Goal: Entertainment & Leisure: Consume media (video, audio)

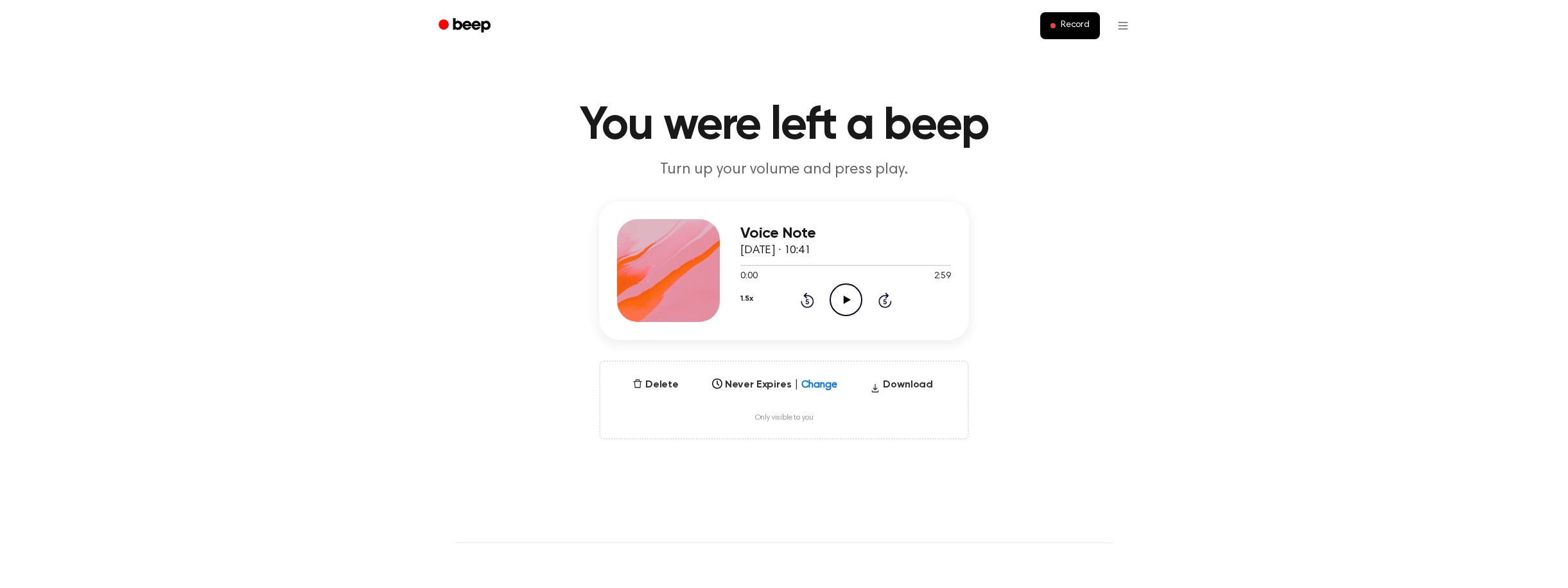
click at [827, 382] on icon at bounding box center [830, 381] width 8 height 4
click at [767, 474] on div "[DATE]" at bounding box center [775, 476] width 136 height 22
click at [822, 390] on div "Select..." at bounding box center [775, 381] width 136 height 18
click at [786, 462] on div "[DATE]" at bounding box center [775, 453] width 136 height 22
click at [834, 382] on div at bounding box center [832, 381] width 23 height 13
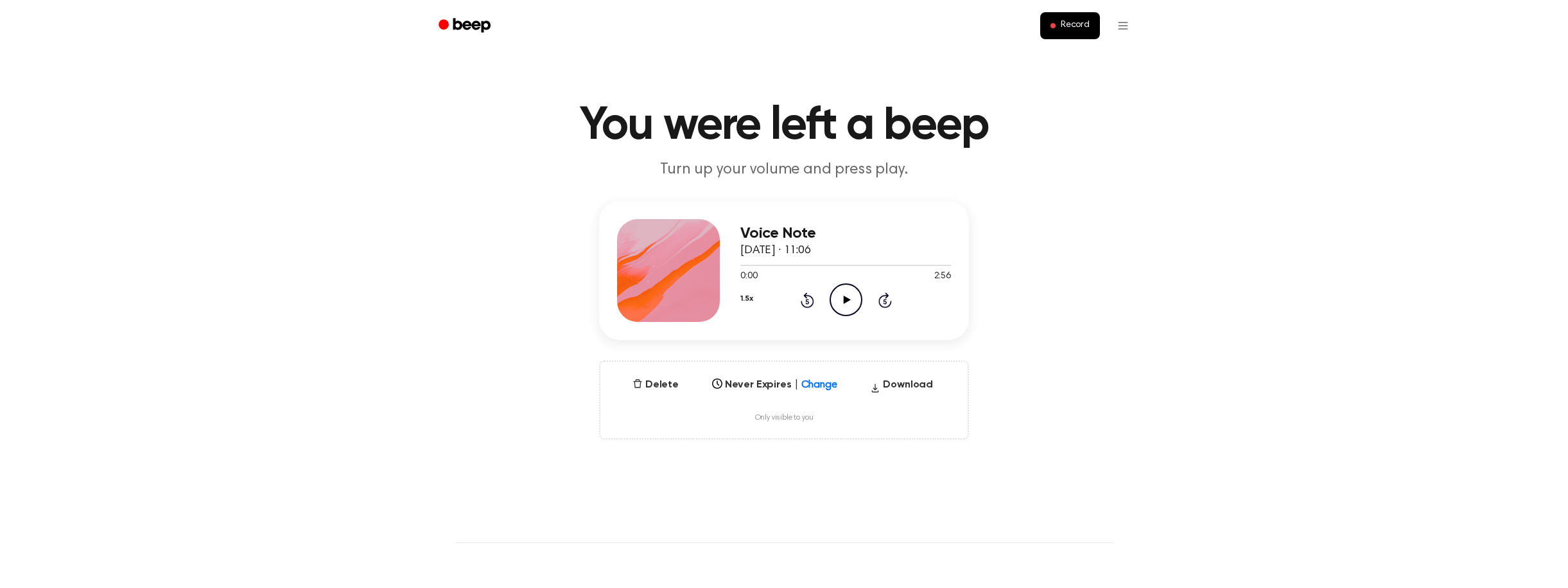
click at [824, 378] on icon at bounding box center [830, 381] width 13 height 13
click at [766, 479] on div "[DATE]" at bounding box center [775, 476] width 136 height 22
drag, startPoint x: 824, startPoint y: 384, endPoint x: 820, endPoint y: 393, distance: 9.8
click at [824, 384] on icon at bounding box center [830, 381] width 13 height 13
click at [783, 474] on div "[DATE]" at bounding box center [775, 476] width 136 height 22
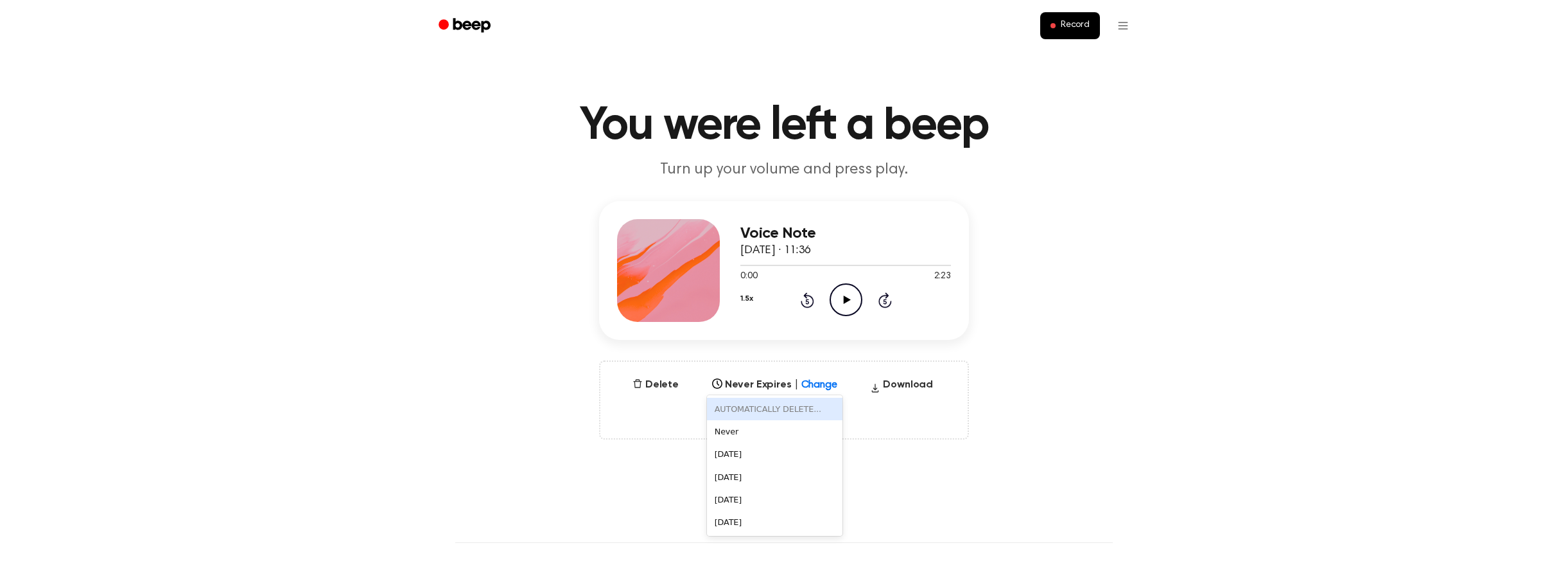
click at [824, 382] on icon at bounding box center [830, 381] width 13 height 13
click at [774, 475] on div "[DATE]" at bounding box center [775, 476] width 136 height 22
